Goal: Navigation & Orientation: Go to known website

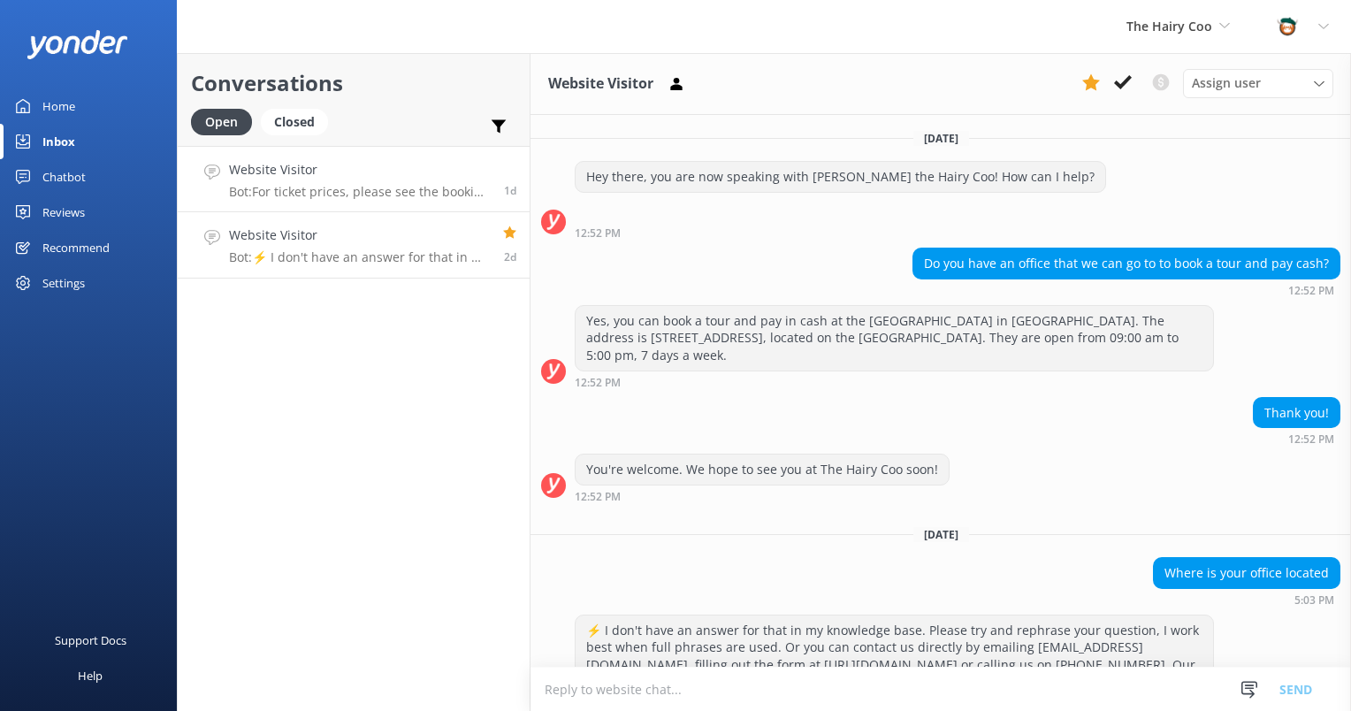
click at [365, 190] on p "Bot: For ticket prices, please see the booking page on the individual tour page…" at bounding box center [360, 192] width 262 height 16
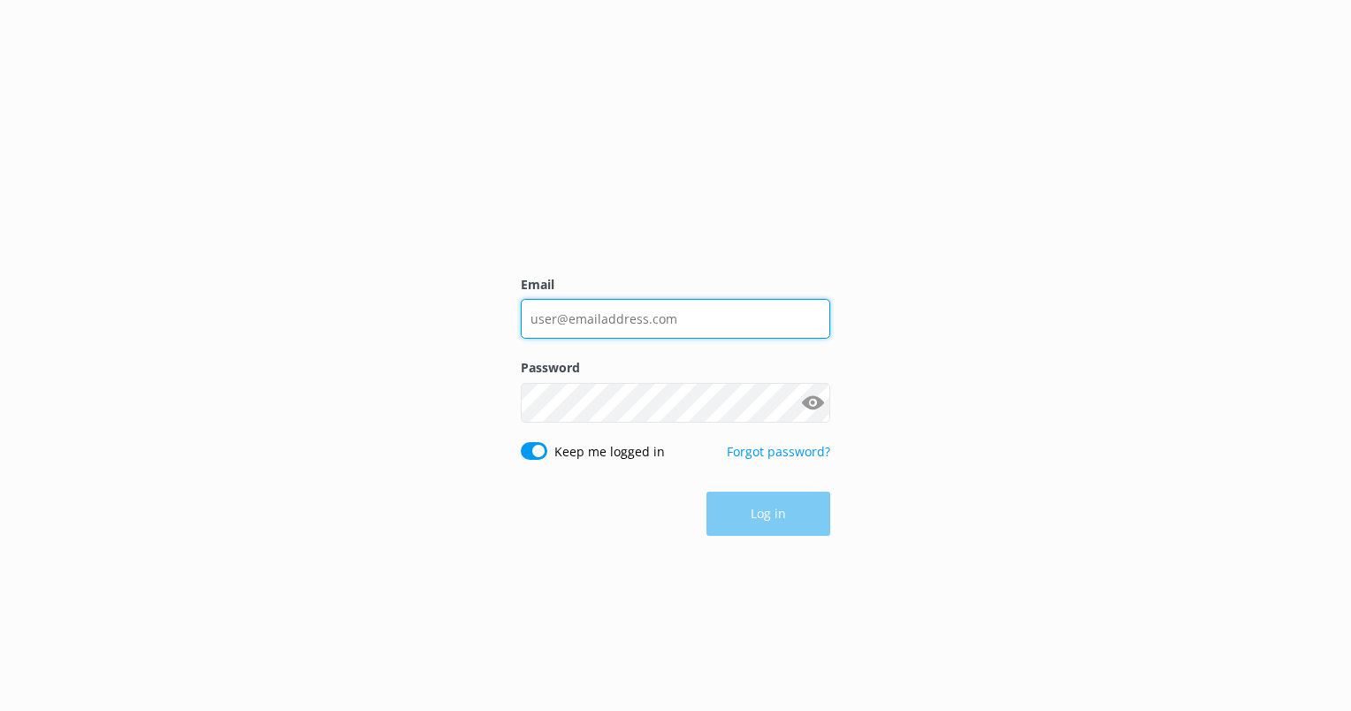
type input "[EMAIL_ADDRESS][DOMAIN_NAME]"
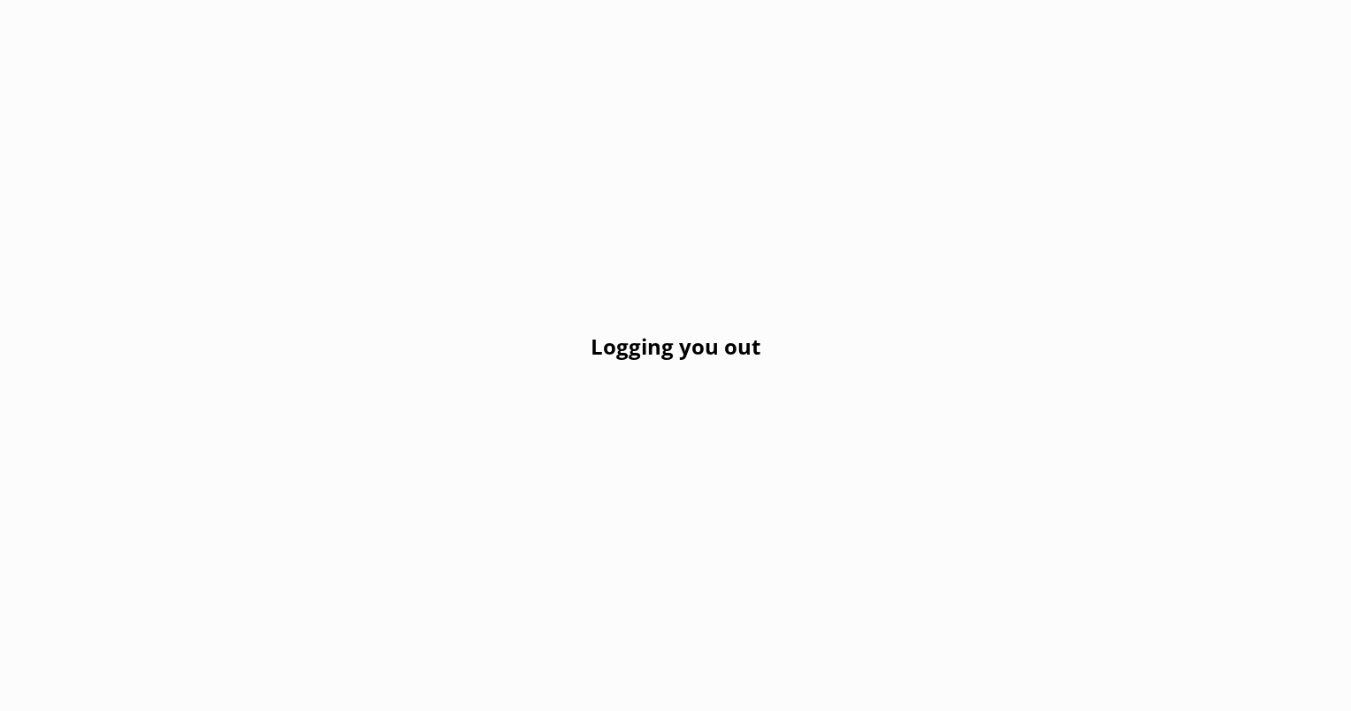
click at [778, 484] on div "Logging you out" at bounding box center [675, 355] width 1351 height 711
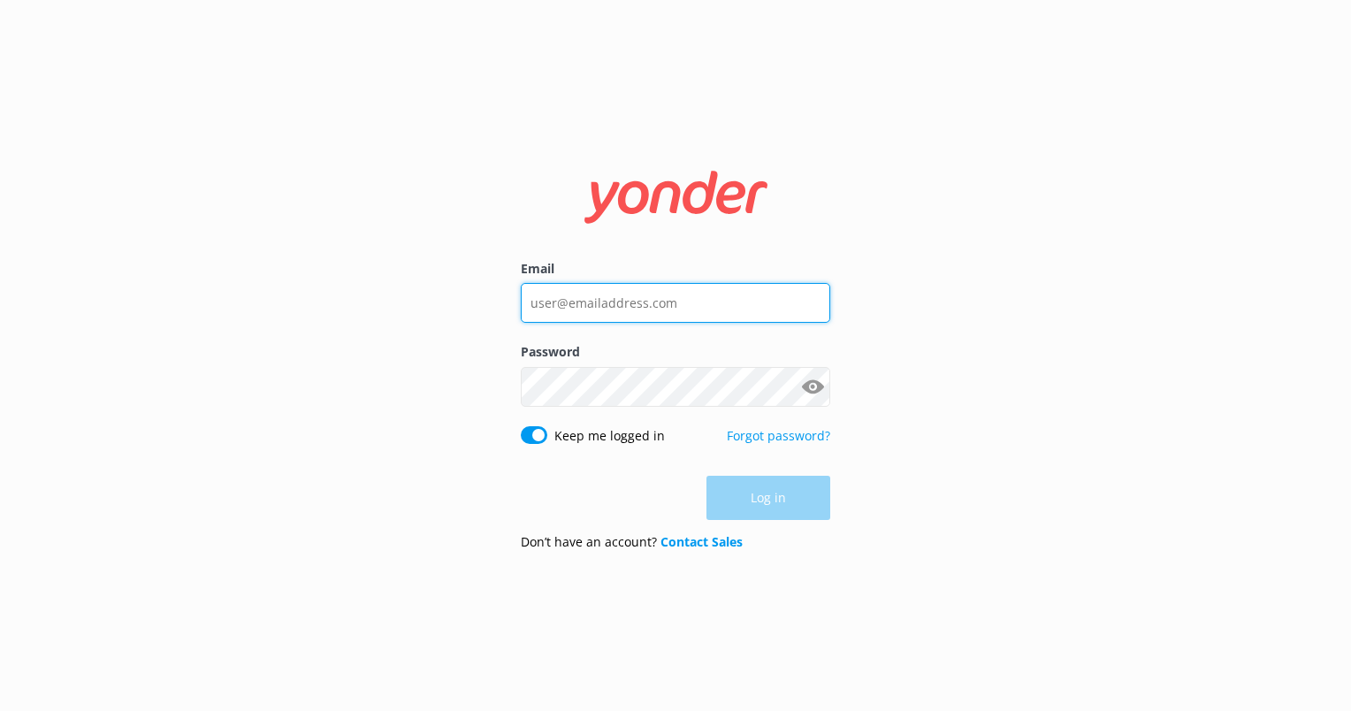
type input "[EMAIL_ADDRESS][DOMAIN_NAME]"
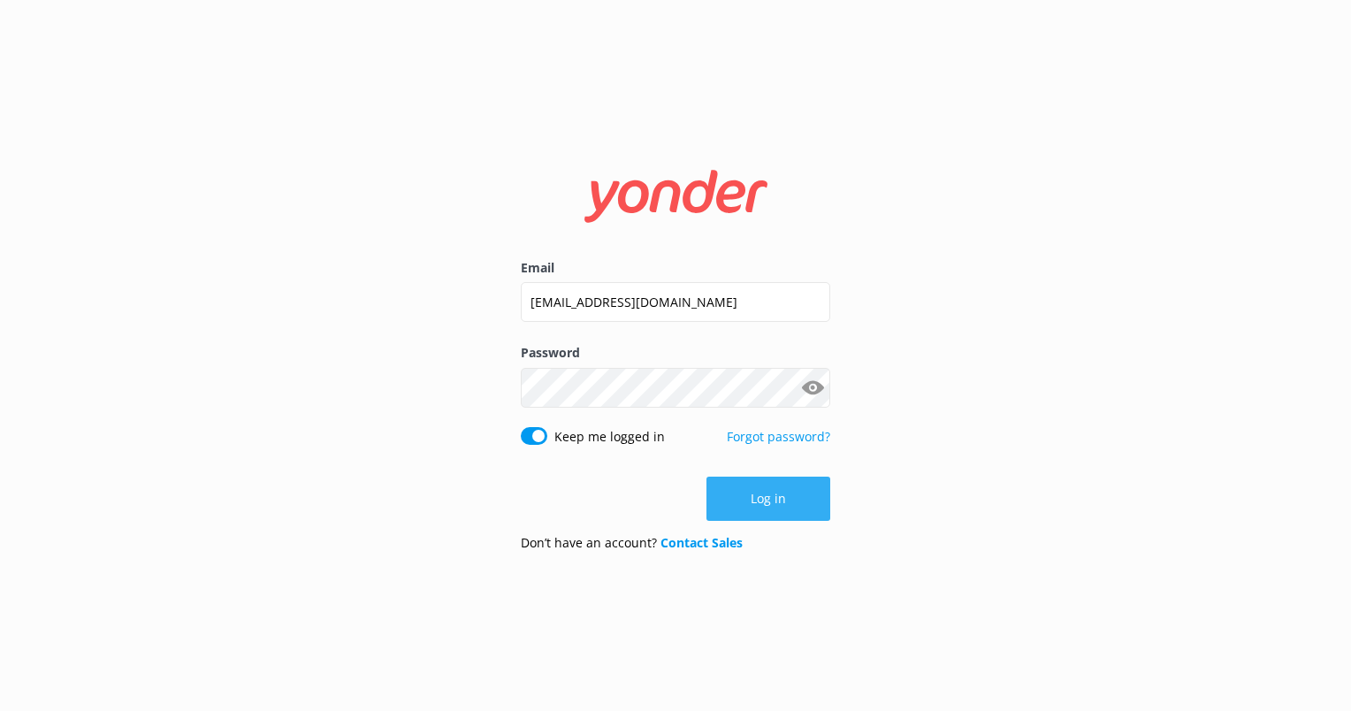
click at [771, 511] on button "Log in" at bounding box center [768, 498] width 124 height 44
